Goal: Find specific page/section: Find specific page/section

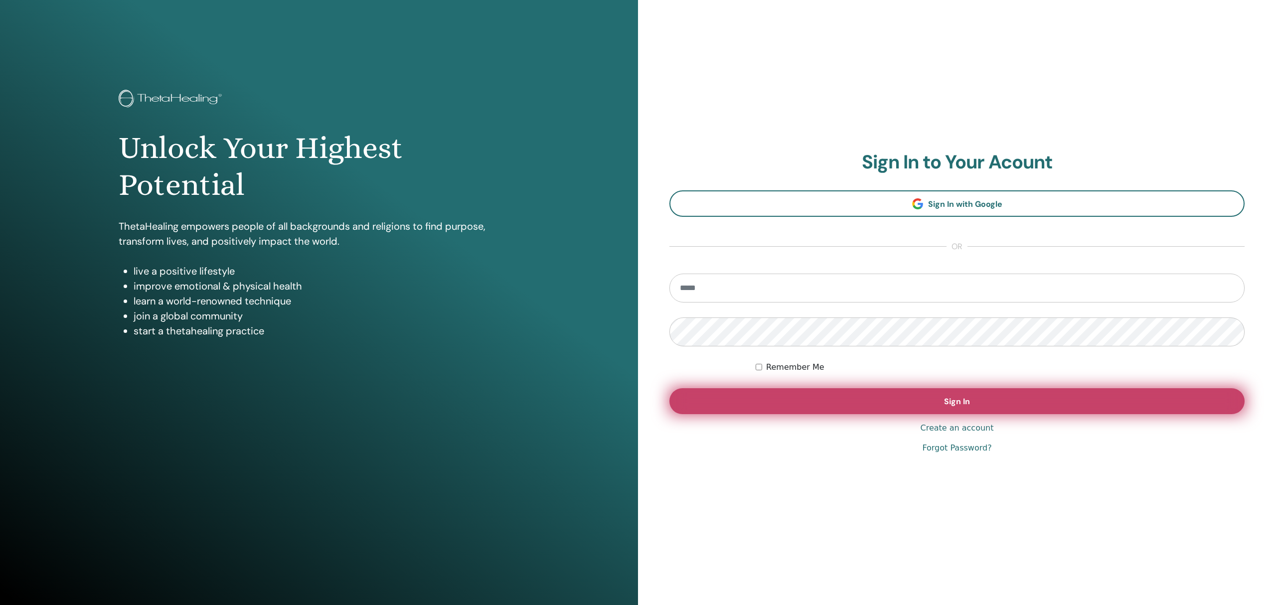
type input "**********"
click at [936, 407] on button "Sign In" at bounding box center [956, 401] width 575 height 26
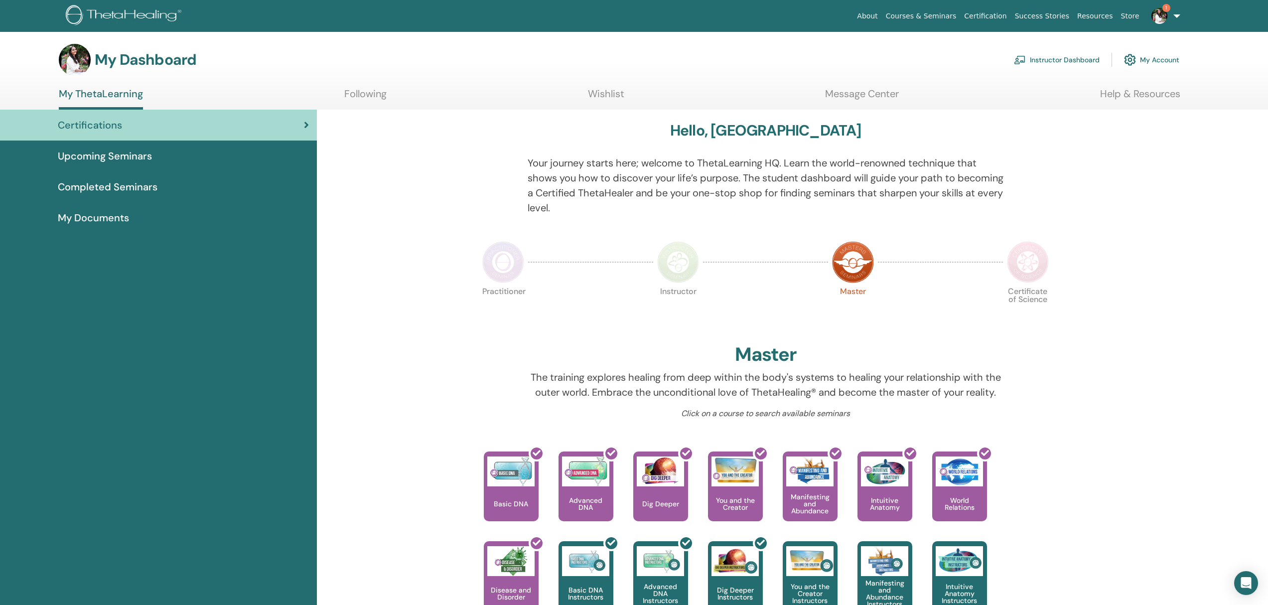
click at [1033, 60] on link "Instructor Dashboard" at bounding box center [1057, 60] width 86 height 22
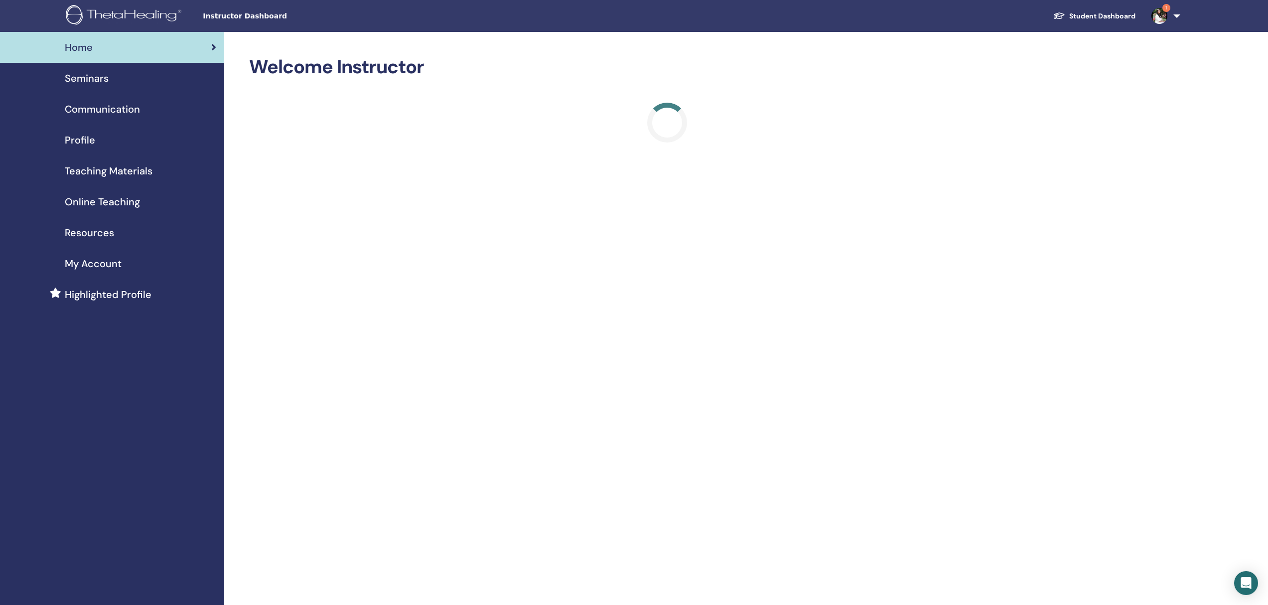
click at [108, 232] on span "Resources" at bounding box center [89, 232] width 49 height 15
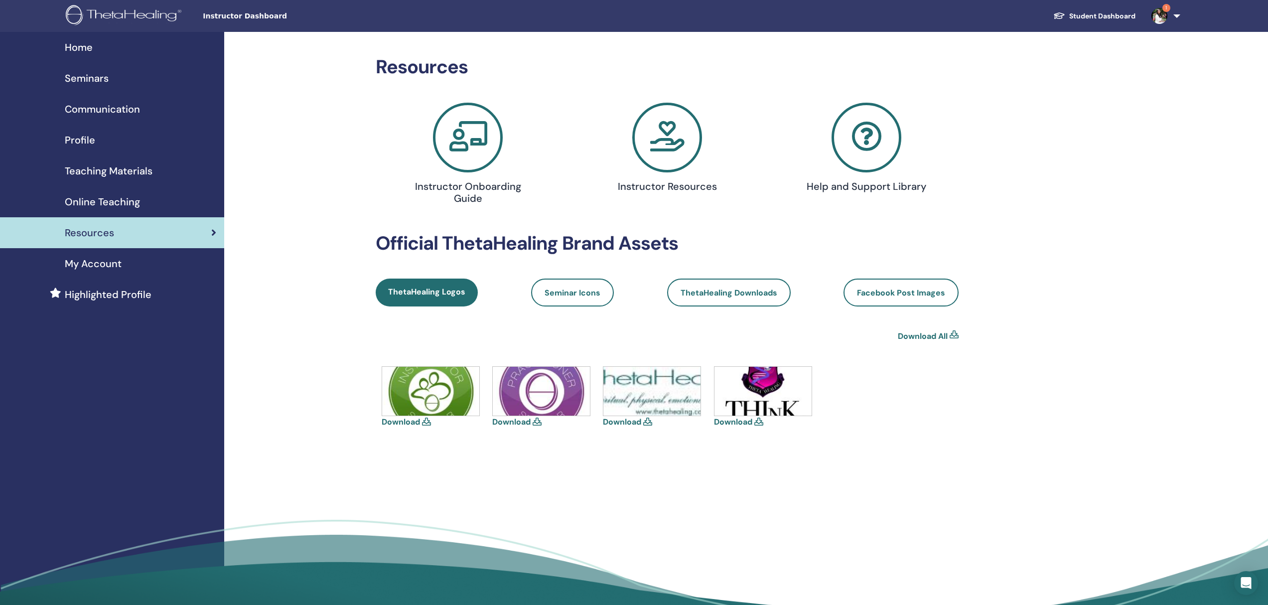
click at [850, 148] on icon at bounding box center [867, 138] width 70 height 70
click at [128, 169] on span "Teaching Materials" at bounding box center [109, 170] width 88 height 15
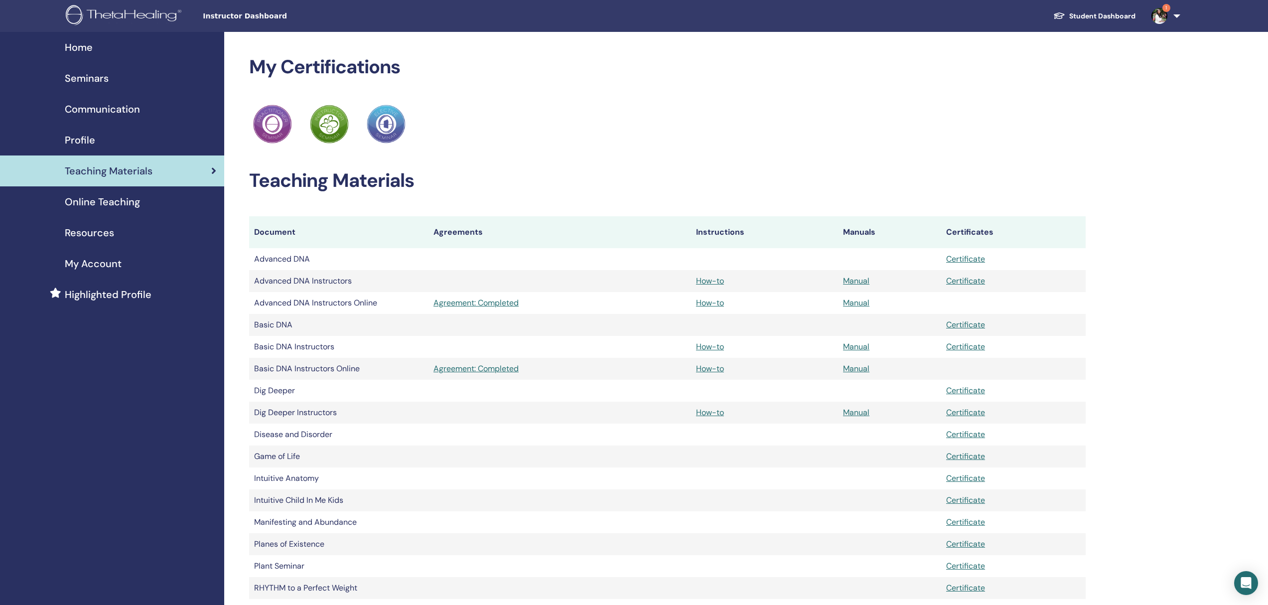
click at [128, 202] on span "Online Teaching" at bounding box center [102, 201] width 75 height 15
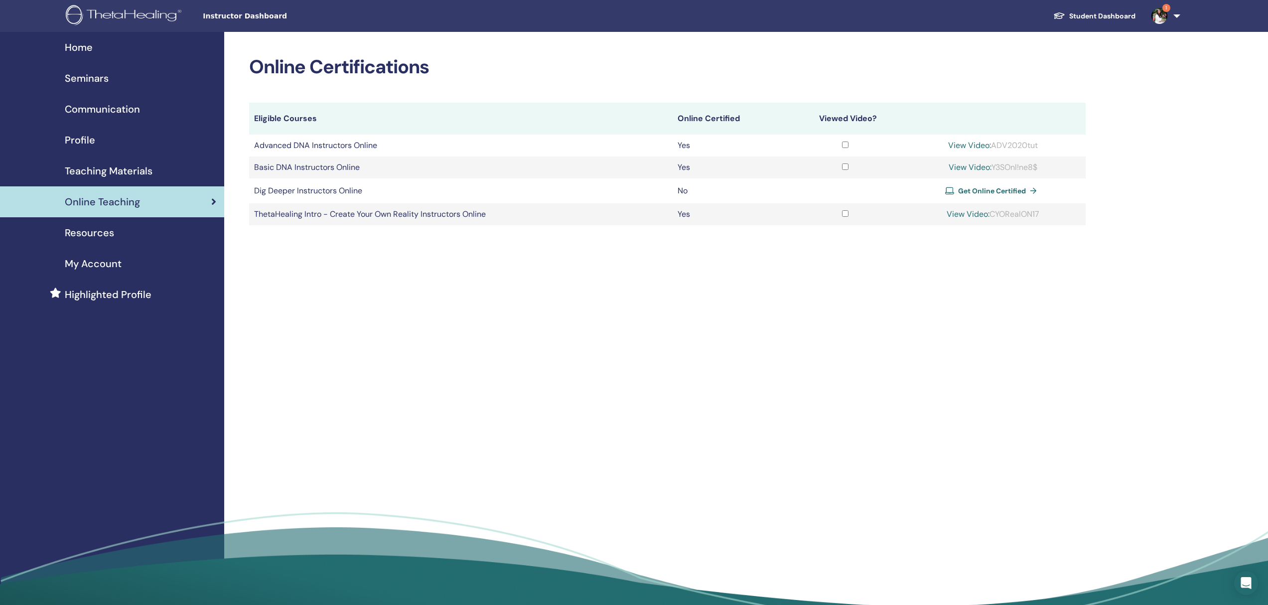
click at [104, 234] on span "Resources" at bounding box center [89, 232] width 49 height 15
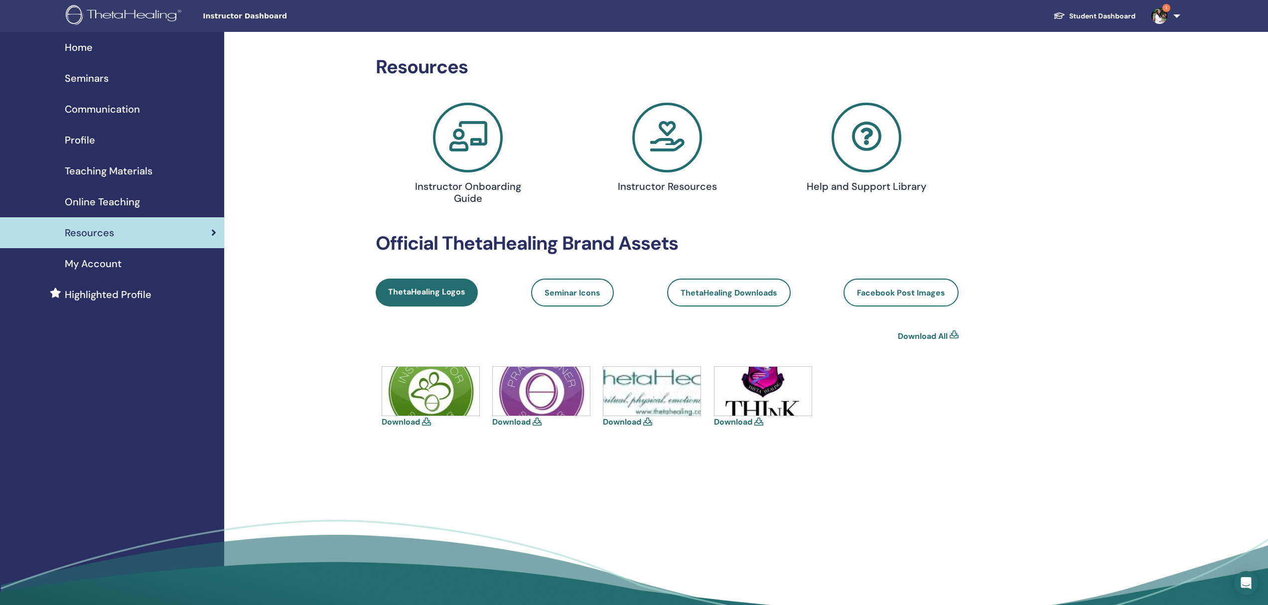
click at [642, 142] on icon at bounding box center [667, 138] width 70 height 70
click at [104, 200] on span "Online Teaching" at bounding box center [102, 201] width 75 height 15
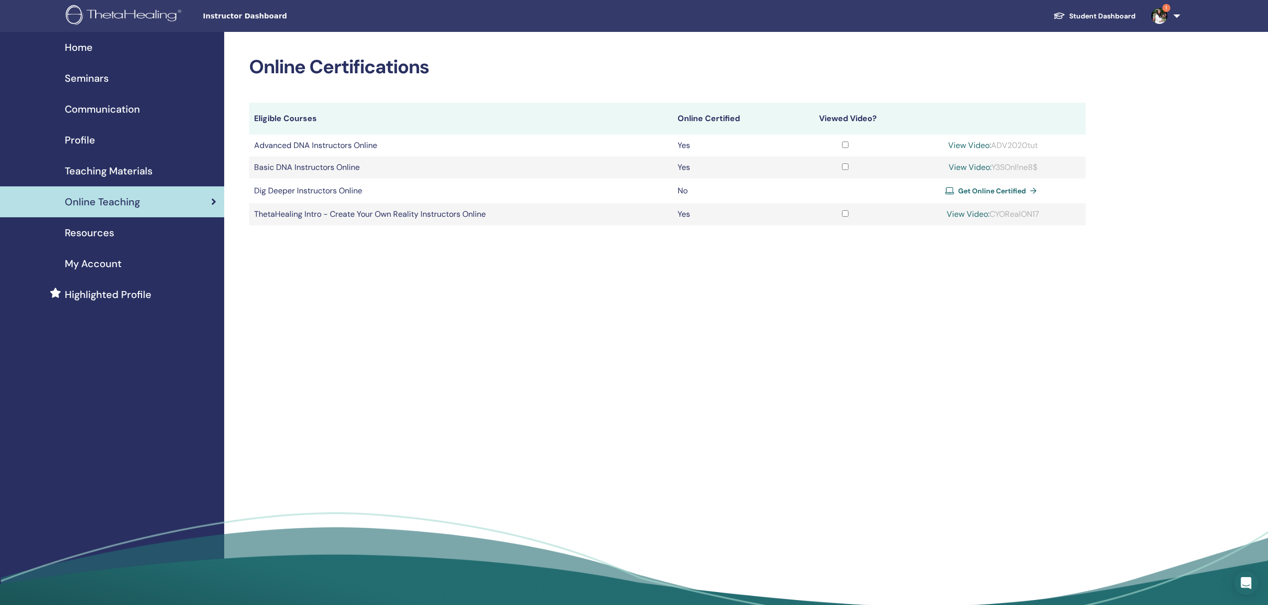
click at [113, 171] on span "Teaching Materials" at bounding box center [109, 170] width 88 height 15
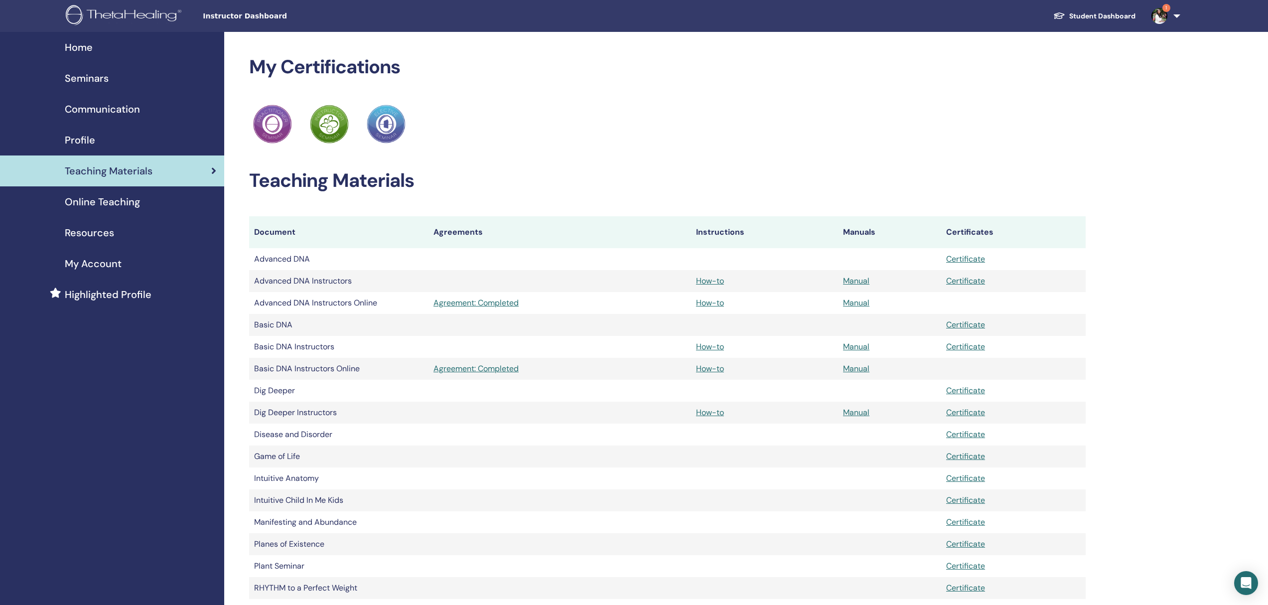
click at [109, 228] on span "Resources" at bounding box center [89, 232] width 49 height 15
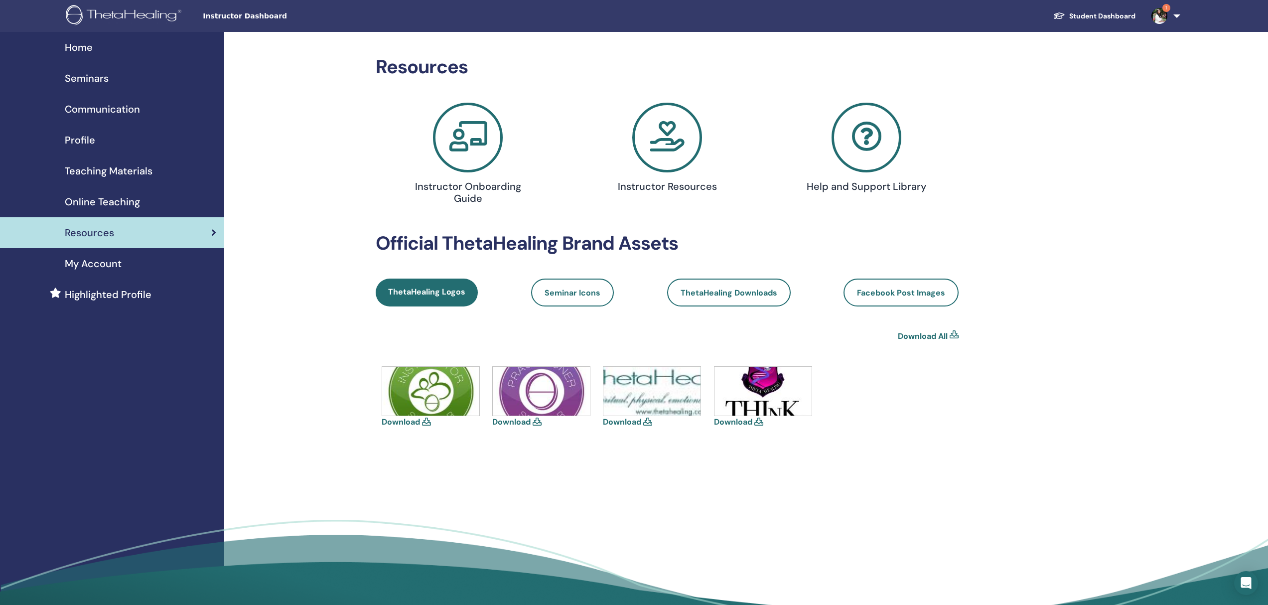
click at [269, 17] on span "Instructor Dashboard" at bounding box center [277, 16] width 149 height 10
click at [680, 152] on icon at bounding box center [667, 138] width 70 height 70
